Goal: Find specific page/section: Find specific page/section

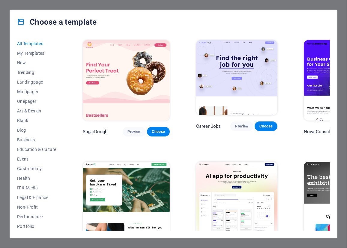
click at [0, 141] on div "Choose a template All Templates My Templates New Trending Landingpage Multipage…" at bounding box center [173, 124] width 347 height 248
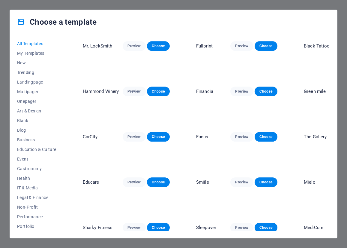
scroll to position [1444, 0]
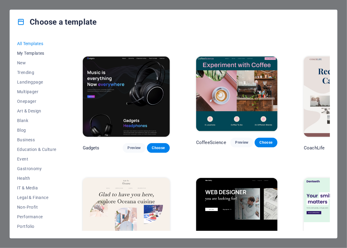
click at [36, 53] on span "My Templates" at bounding box center [36, 53] width 39 height 5
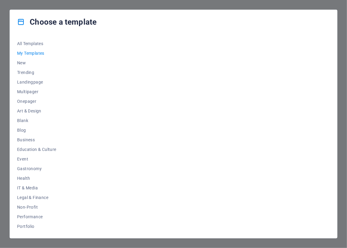
scroll to position [0, 0]
